Goal: Task Accomplishment & Management: Manage account settings

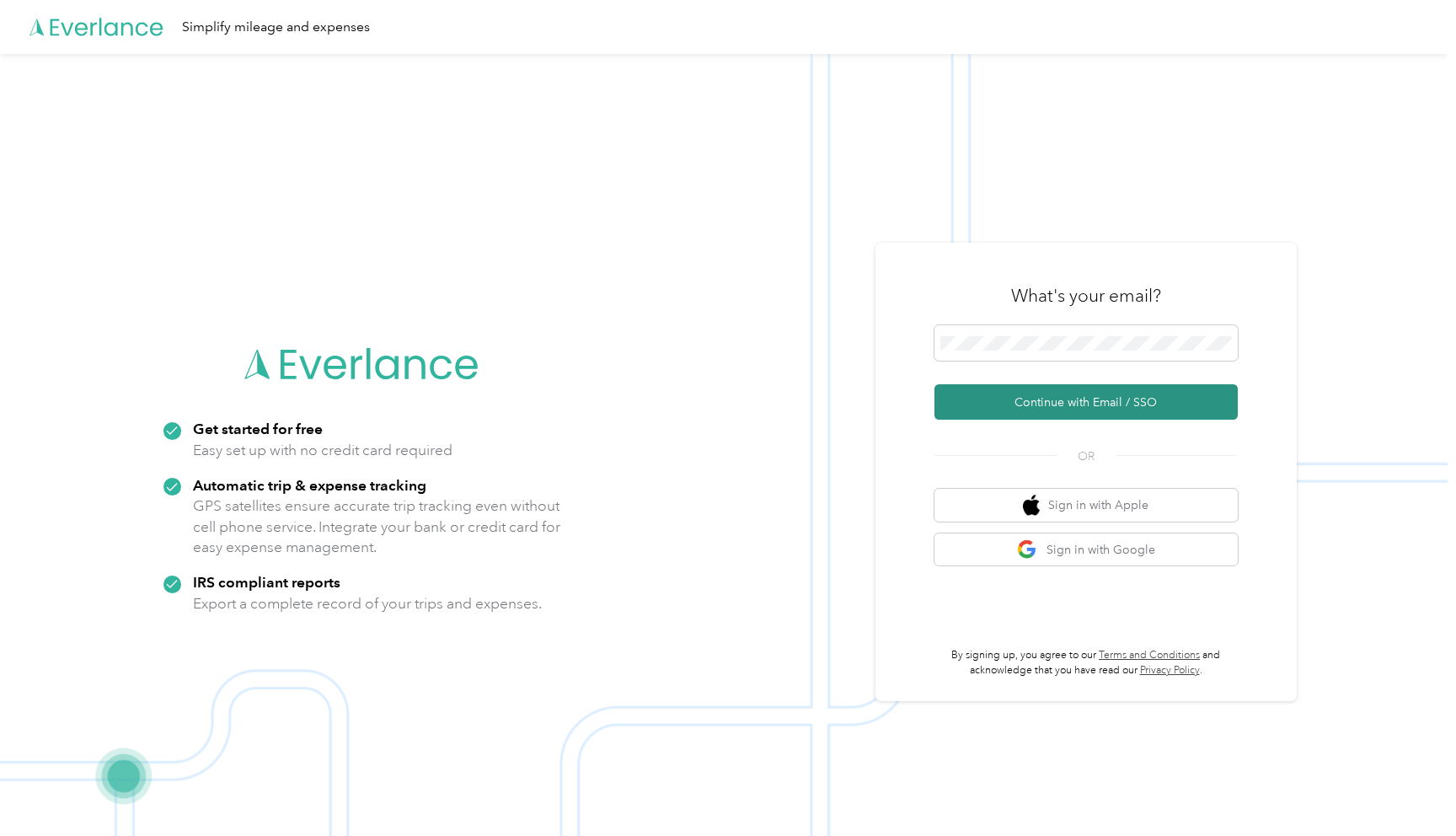
click at [1075, 405] on button "Continue with Email / SSO" at bounding box center [1086, 402] width 303 height 36
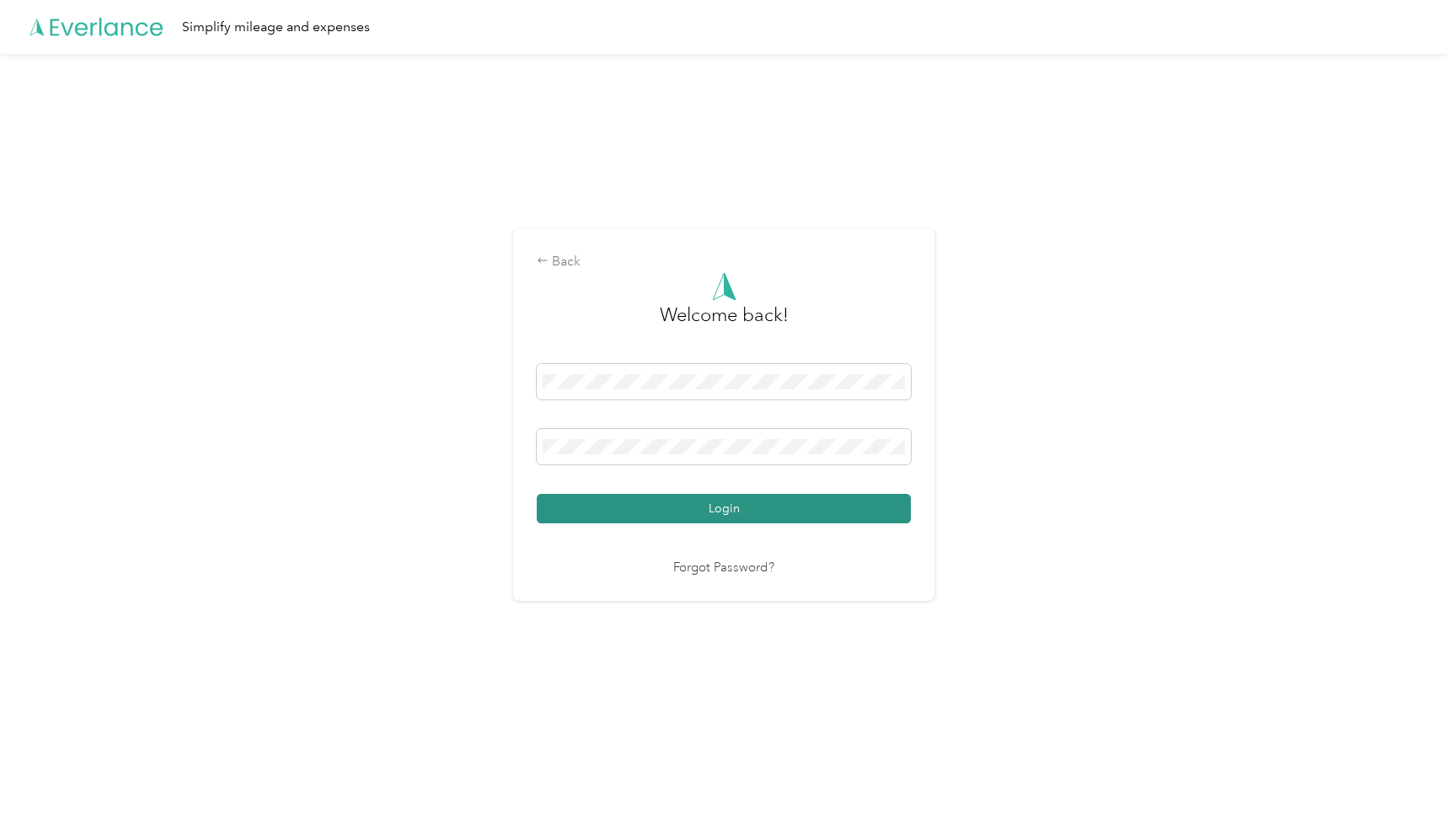
click at [720, 507] on button "Login" at bounding box center [723, 509] width 374 height 30
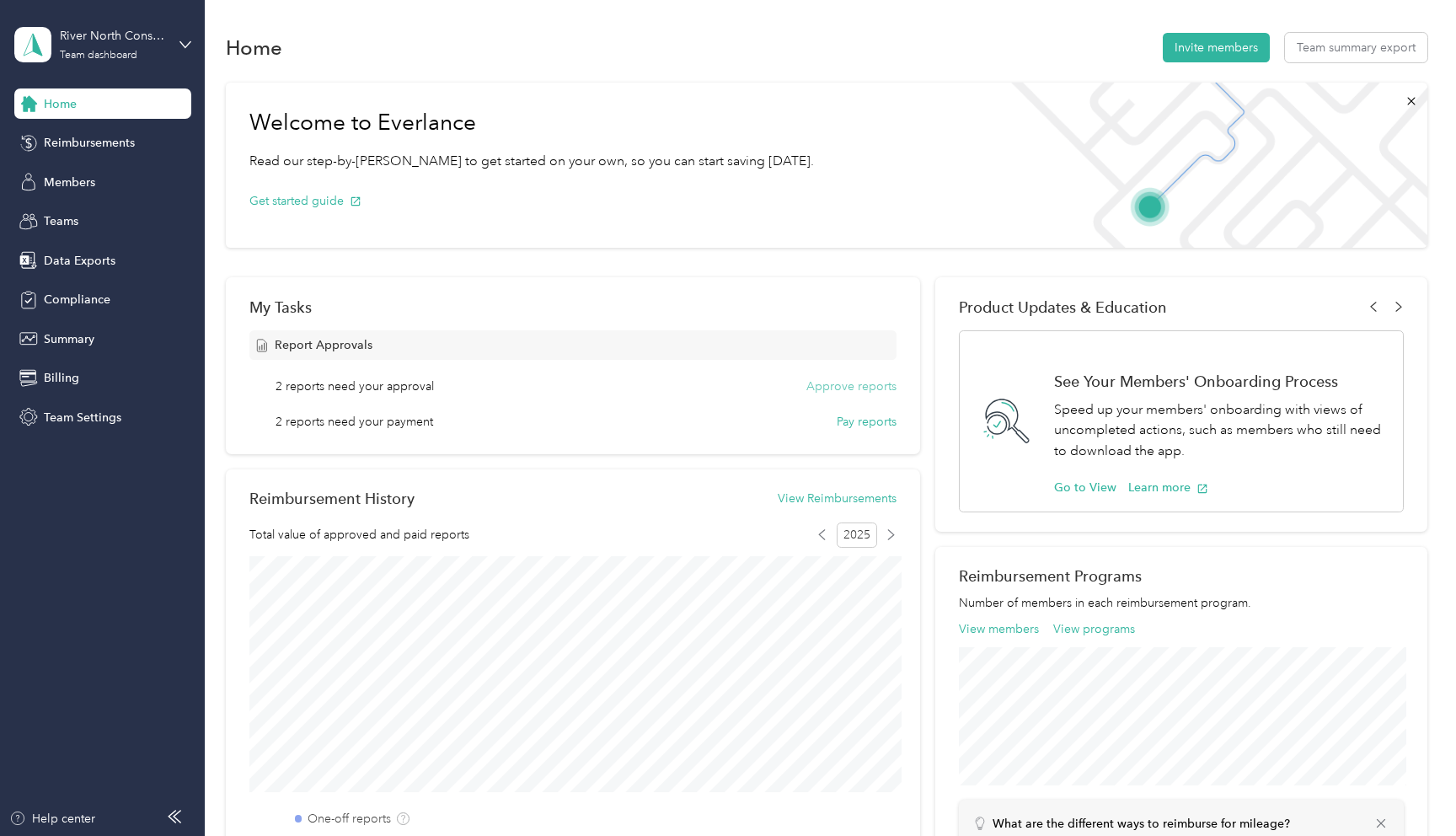
click at [831, 386] on button "Approve reports" at bounding box center [850, 386] width 90 height 18
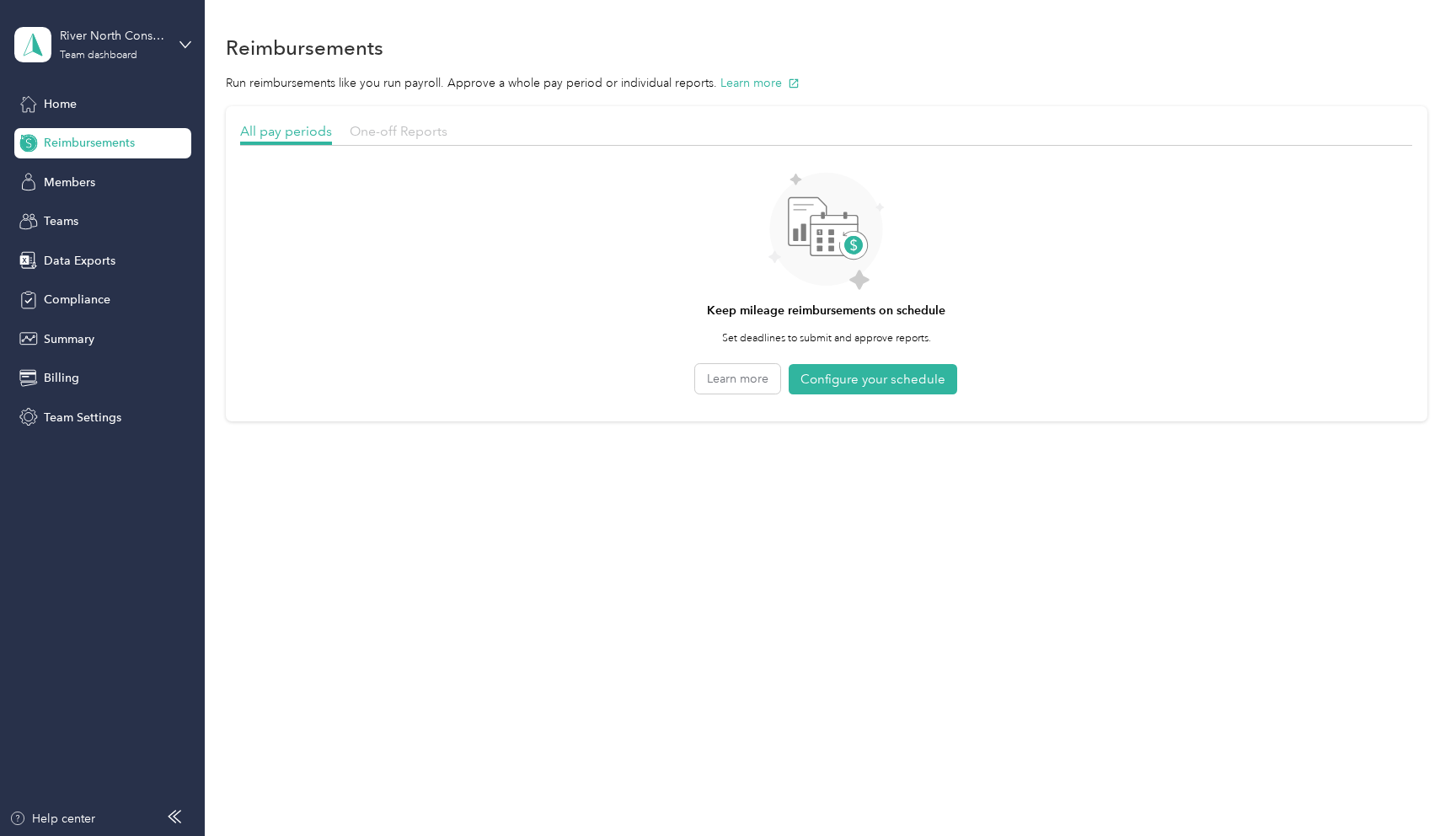
click at [406, 134] on span "One-off Reports" at bounding box center [398, 131] width 98 height 16
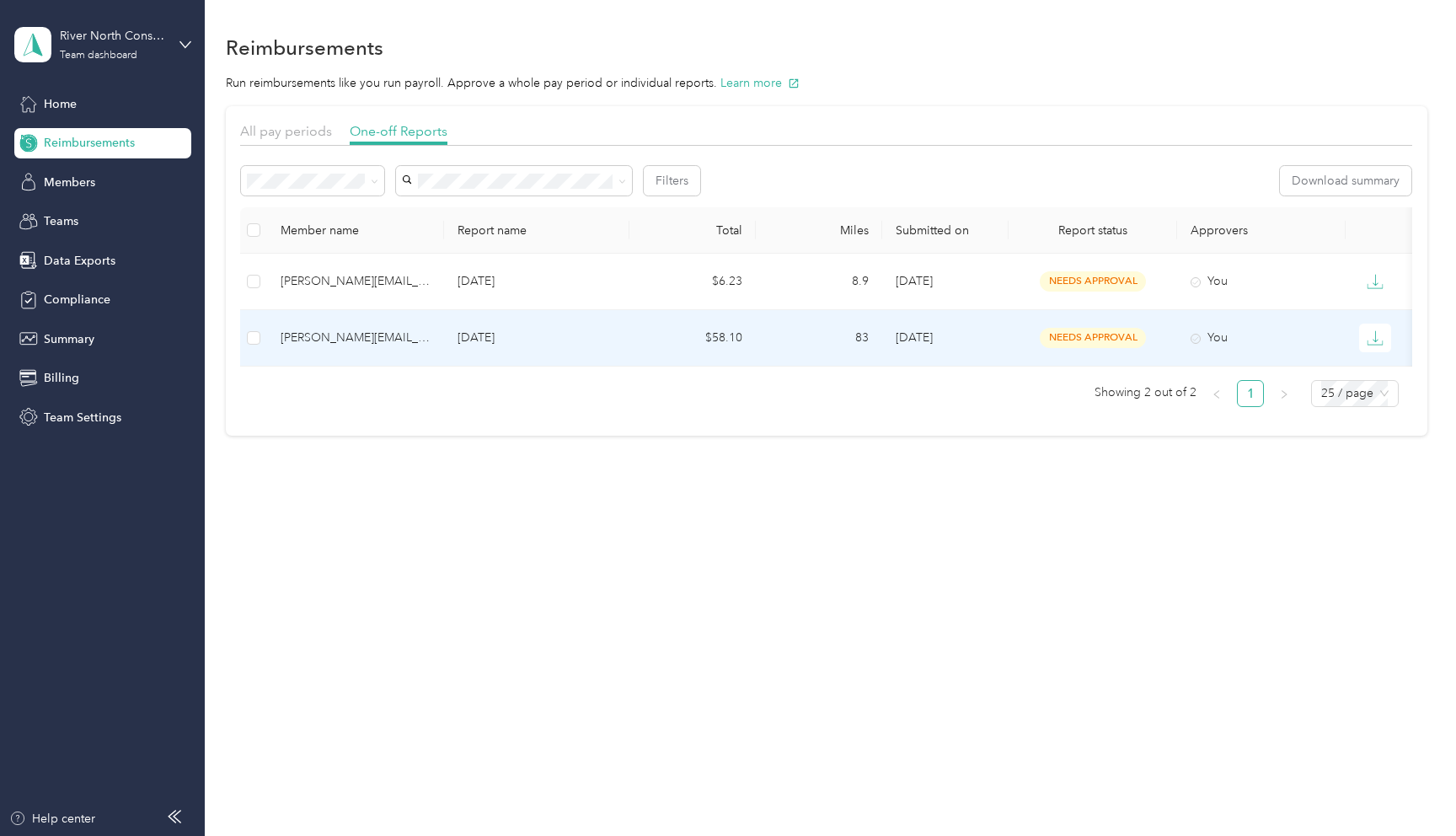
click at [350, 335] on div "[PERSON_NAME][EMAIL_ADDRESS][DOMAIN_NAME]" at bounding box center [356, 338] width 150 height 19
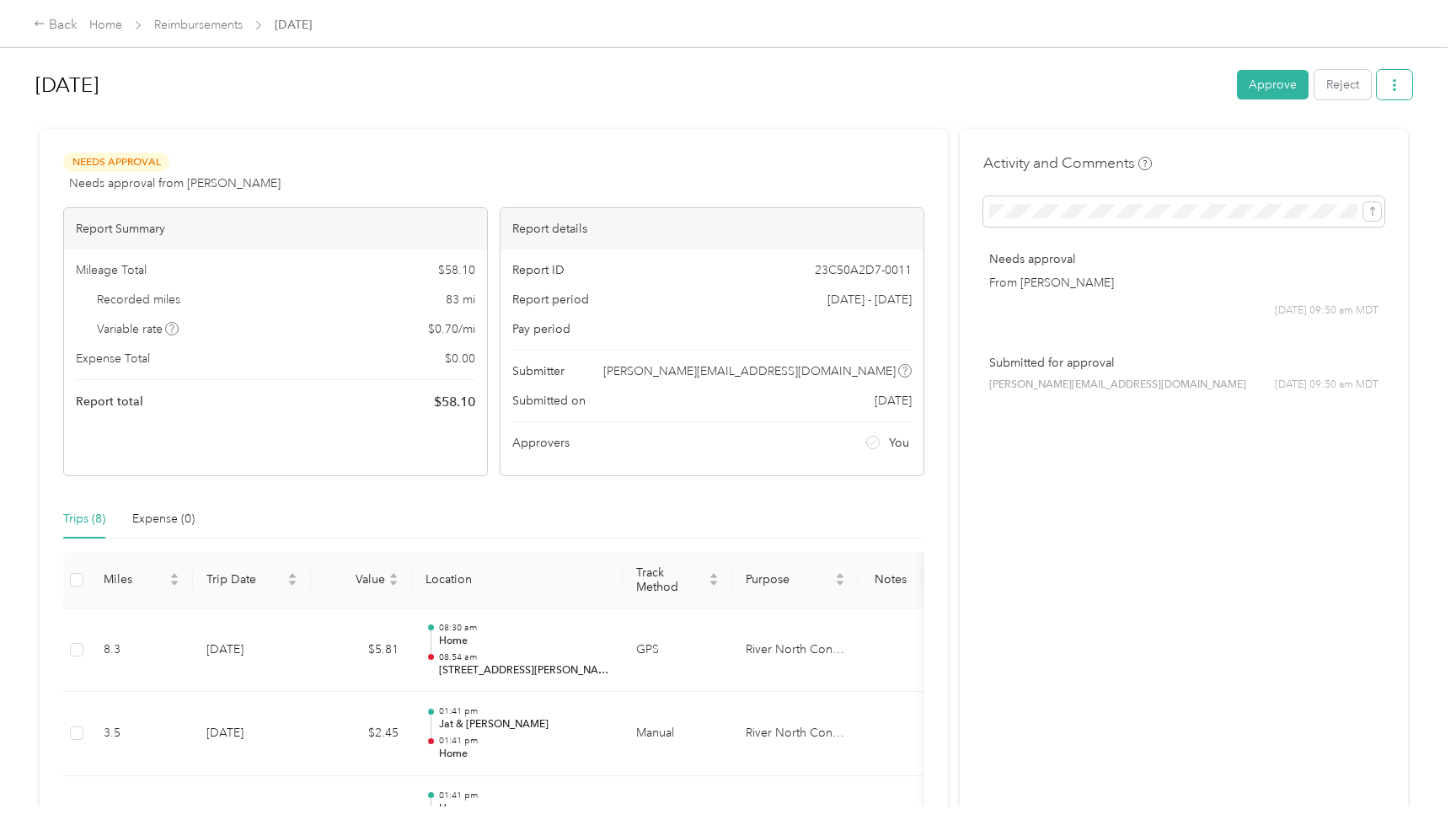
click at [1401, 83] on icon "button" at bounding box center [1395, 85] width 12 height 12
click at [1352, 152] on span "Download" at bounding box center [1355, 146] width 55 height 18
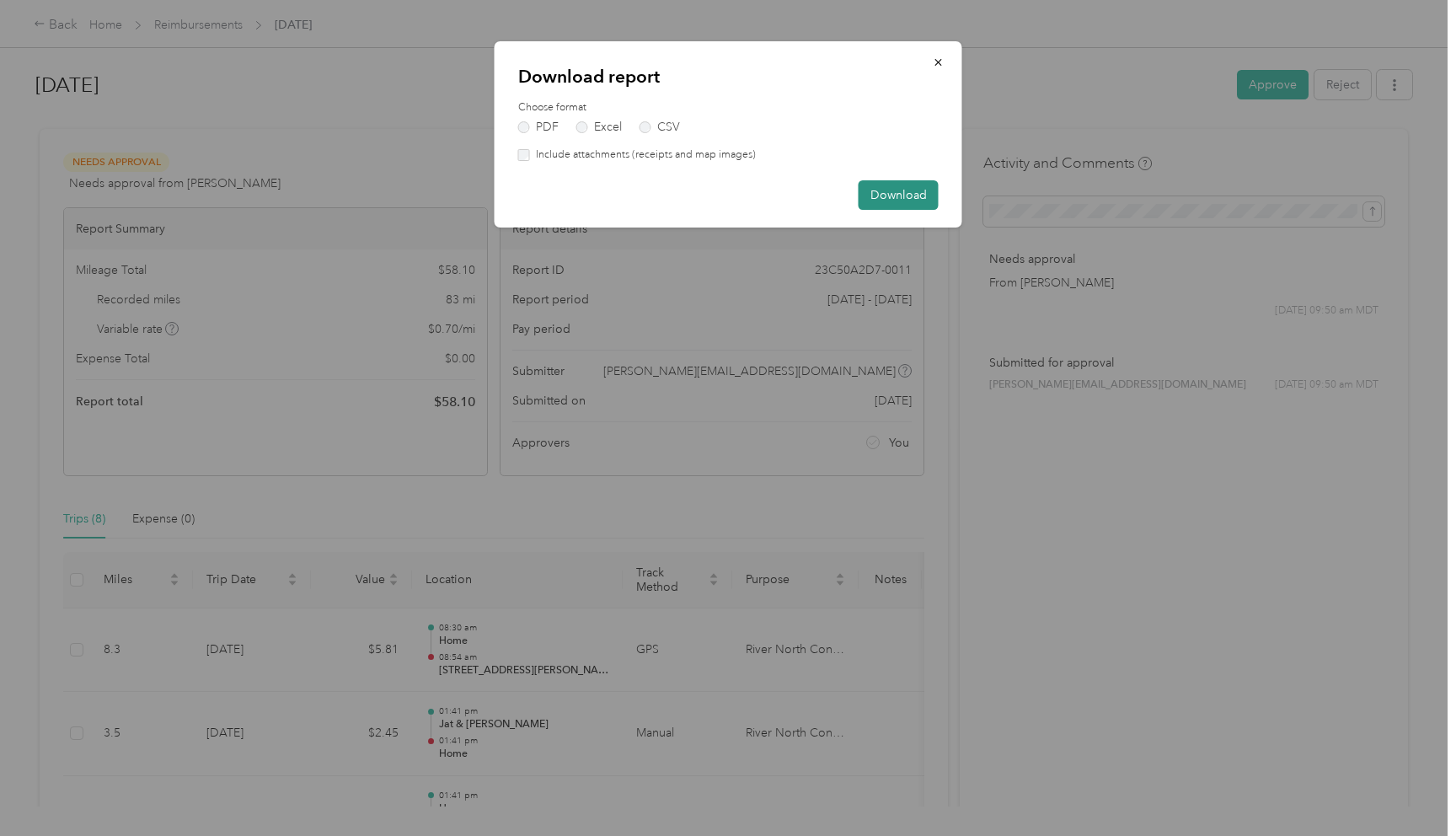
click at [883, 186] on button "Download" at bounding box center [898, 196] width 80 height 30
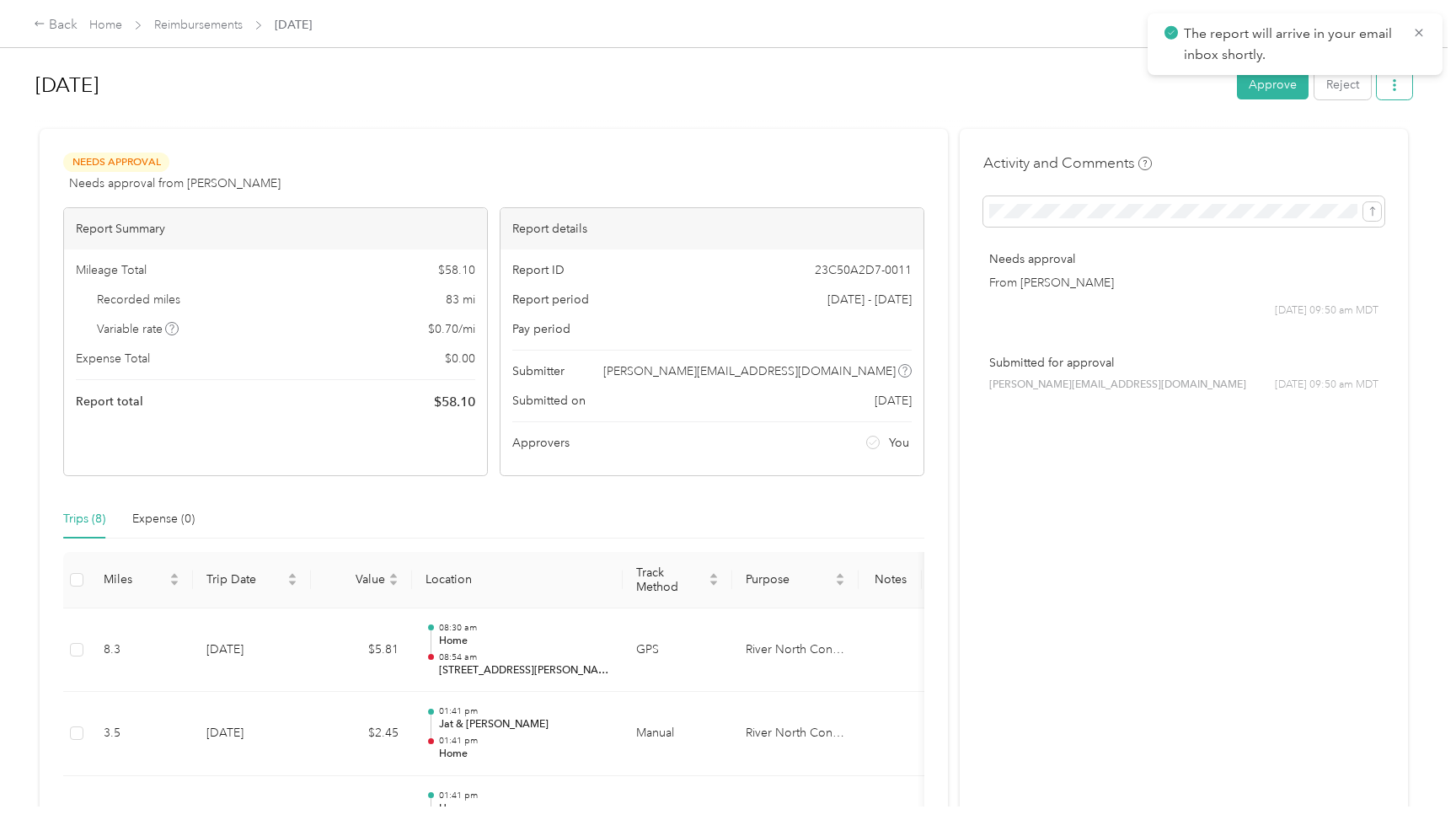
click at [1392, 91] on button "button" at bounding box center [1395, 85] width 36 height 30
click at [1360, 146] on span "Download" at bounding box center [1355, 146] width 55 height 18
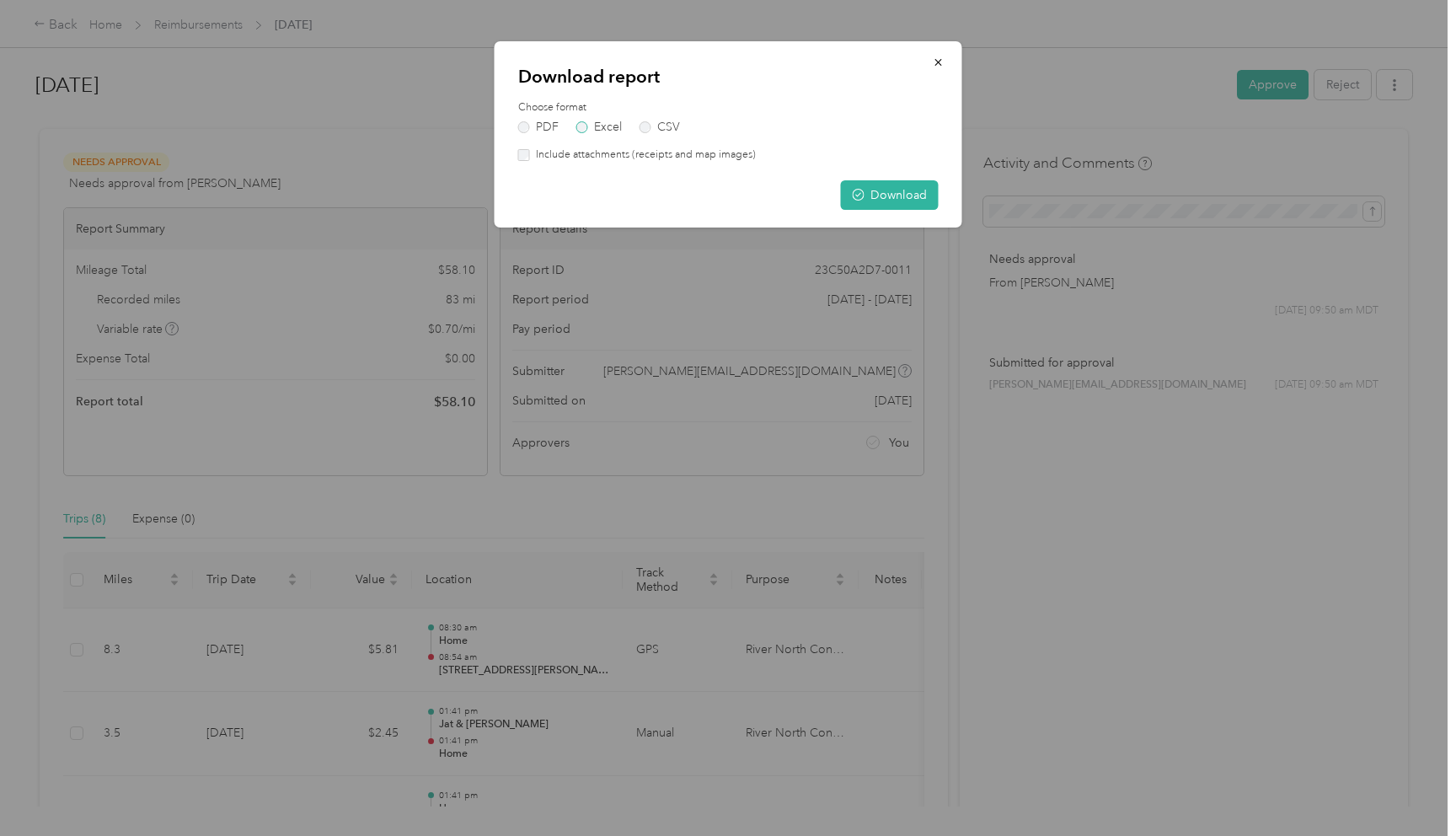
click at [603, 129] on label "Excel" at bounding box center [600, 127] width 45 height 12
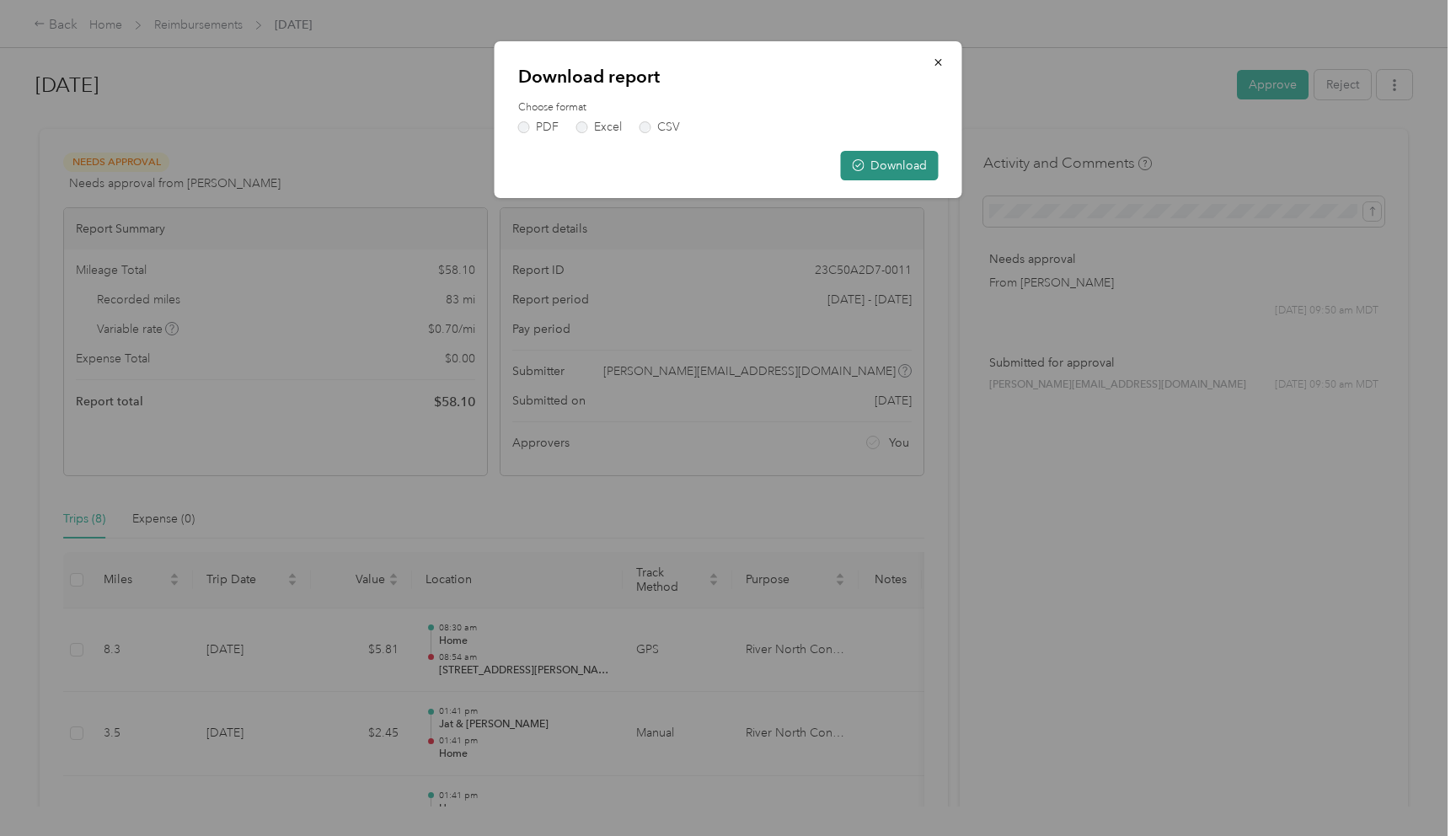
click at [909, 162] on button "Download" at bounding box center [889, 166] width 98 height 30
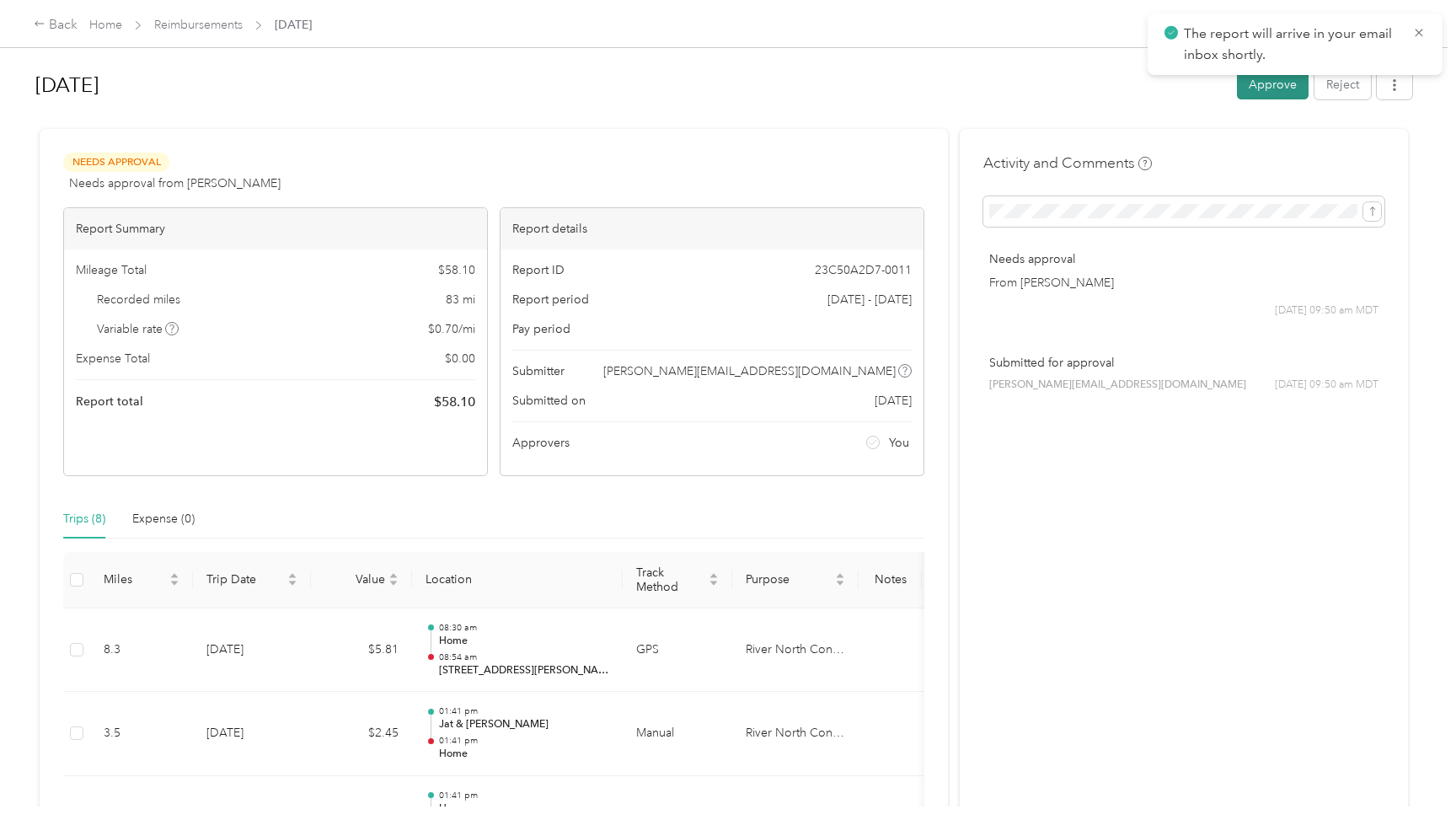
click at [1288, 94] on button "Approve" at bounding box center [1272, 85] width 72 height 30
